Goal: Book appointment/travel/reservation

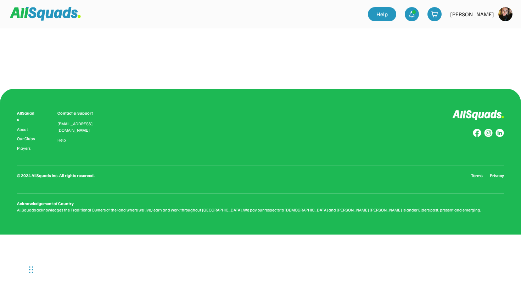
click at [26, 112] on div "AllSquads" at bounding box center [26, 116] width 19 height 13
click at [412, 13] on use at bounding box center [414, 12] width 4 height 4
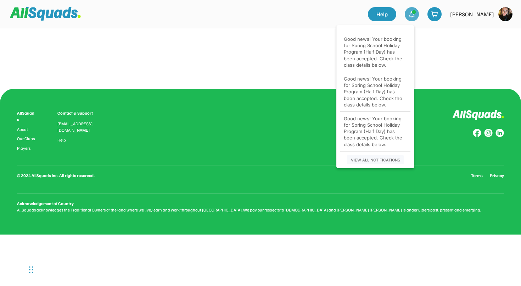
click at [33, 113] on div "AllSquads" at bounding box center [26, 116] width 19 height 13
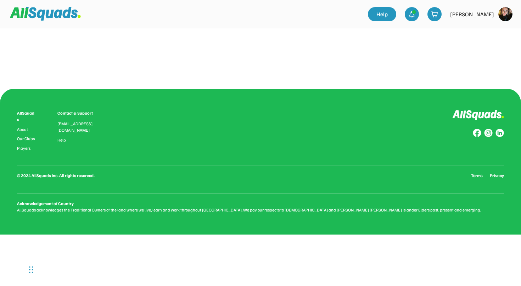
click at [56, 15] on img at bounding box center [45, 13] width 71 height 13
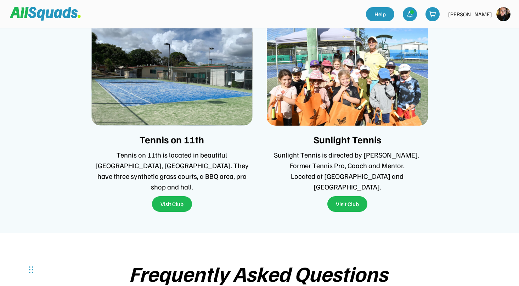
scroll to position [1524, 0]
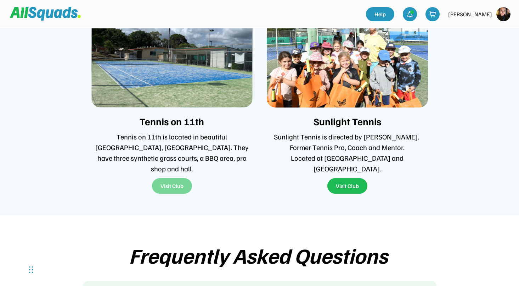
click at [167, 178] on button "Visit Club" at bounding box center [172, 186] width 40 height 16
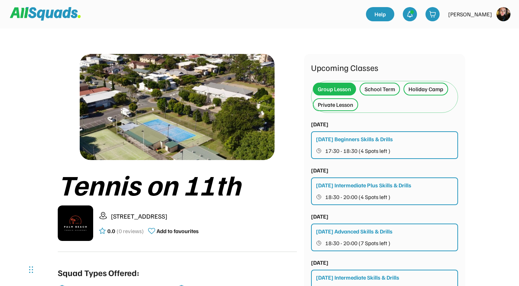
click at [380, 89] on div "School Term" at bounding box center [380, 89] width 30 height 9
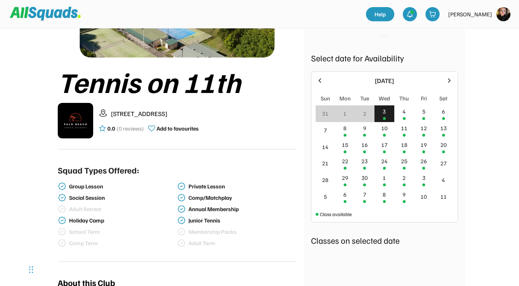
scroll to position [98, 0]
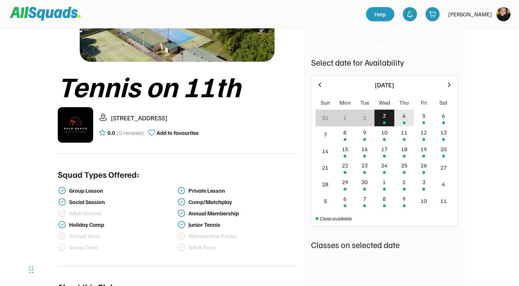
click at [405, 122] on div at bounding box center [404, 122] width 3 height 3
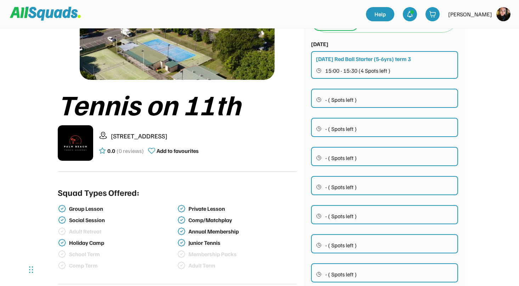
scroll to position [51, 0]
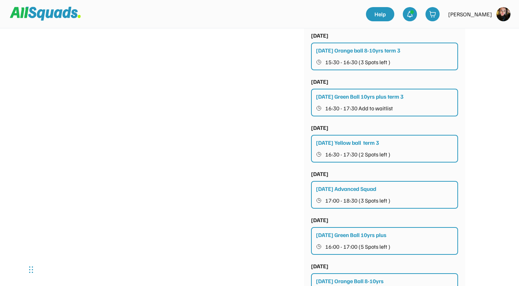
scroll to position [517, 0]
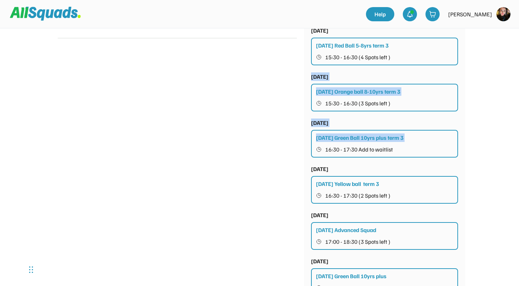
drag, startPoint x: 519, startPoint y: 105, endPoint x: 521, endPoint y: 44, distance: 61.7
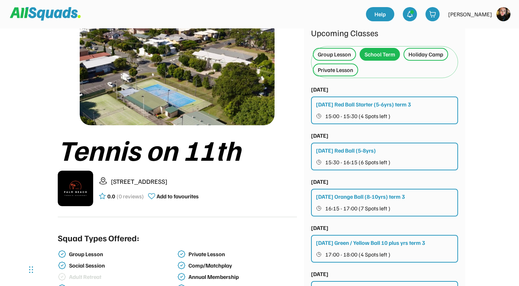
scroll to position [0, 0]
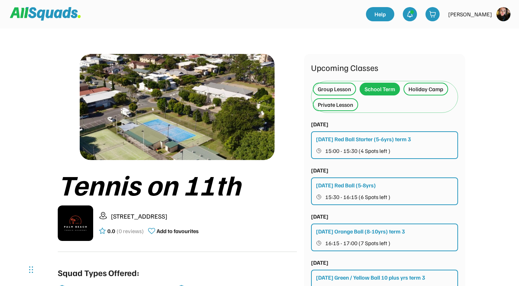
click at [349, 106] on div "Private Lesson" at bounding box center [335, 104] width 35 height 9
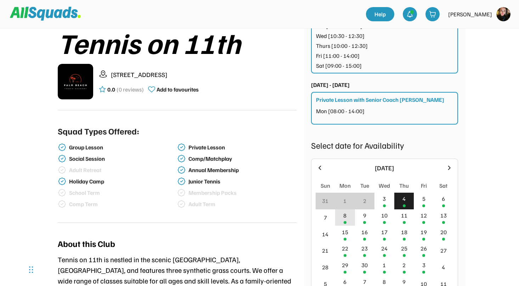
scroll to position [140, 0]
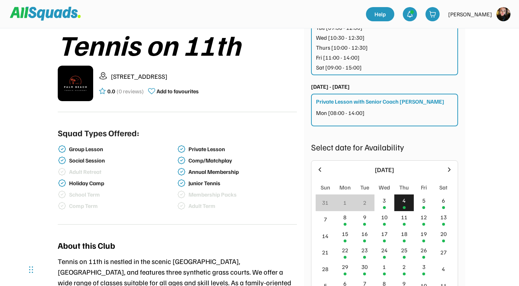
click at [343, 108] on div "Private Lesson with Senior Coach Jaime Mon [08:00 - 14:00]" at bounding box center [384, 110] width 147 height 33
